Goal: Transaction & Acquisition: Purchase product/service

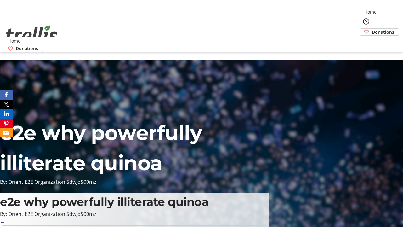
click at [372, 29] on span "Donations" at bounding box center [383, 32] width 22 height 7
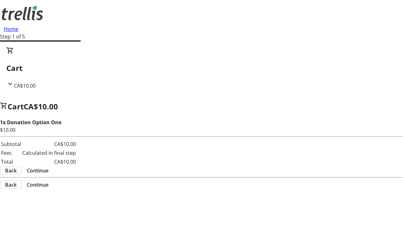
select select "CA"
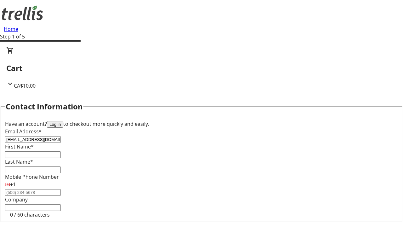
type input "[EMAIL_ADDRESS][DOMAIN_NAME]"
type input "Pat"
type input "[PERSON_NAME]"
type input "[STREET_ADDRESS][PERSON_NAME]"
type input "Kelowna"
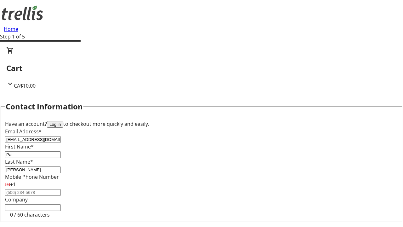
select select "BC"
type input "Kelowna"
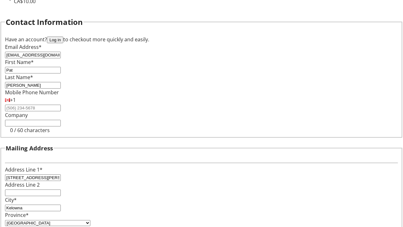
type input "V1Y 0C2"
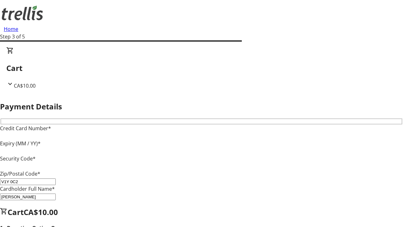
type input "V1Y 0C2"
